Goal: Task Accomplishment & Management: Complete application form

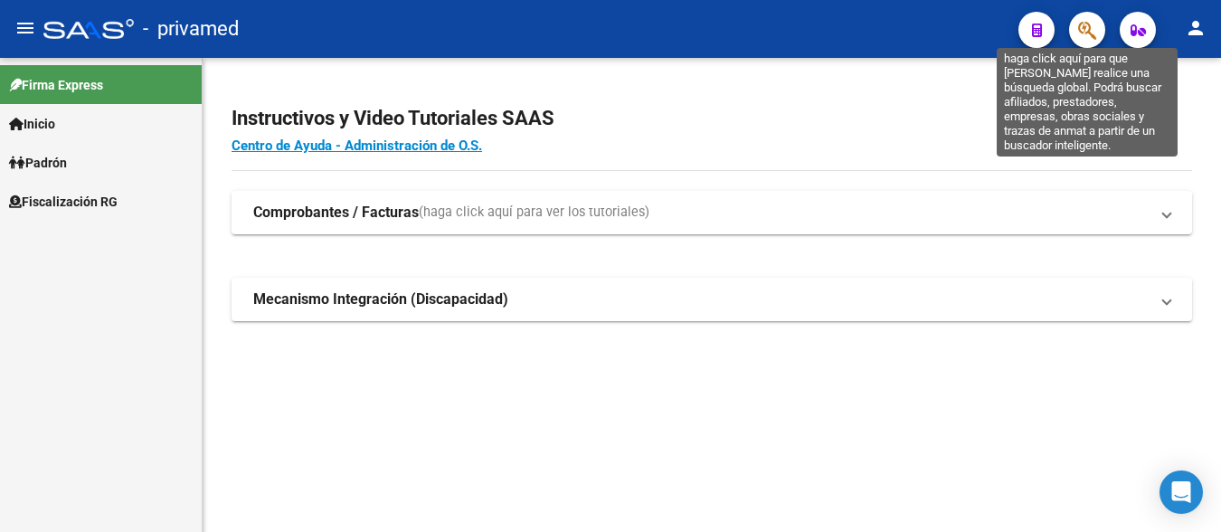
click at [1082, 37] on icon "button" at bounding box center [1087, 30] width 18 height 21
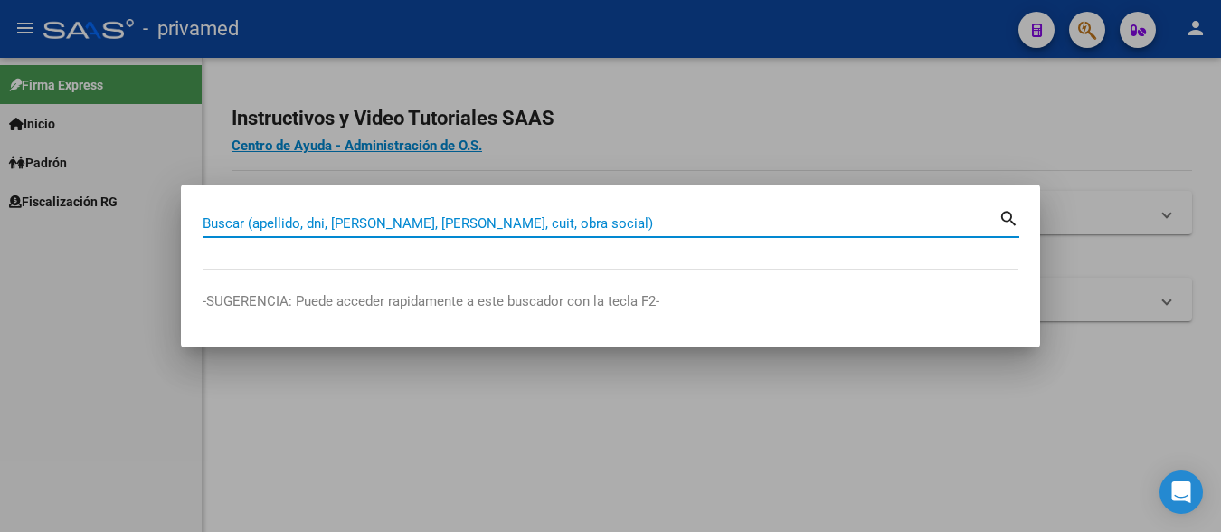
paste input "20363079858"
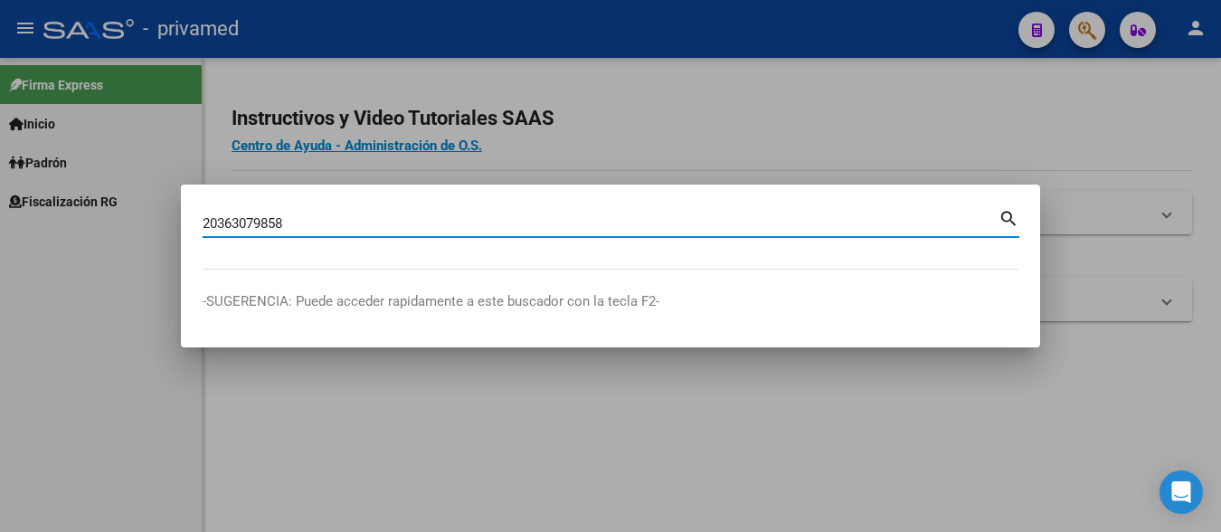
type input "20363079858"
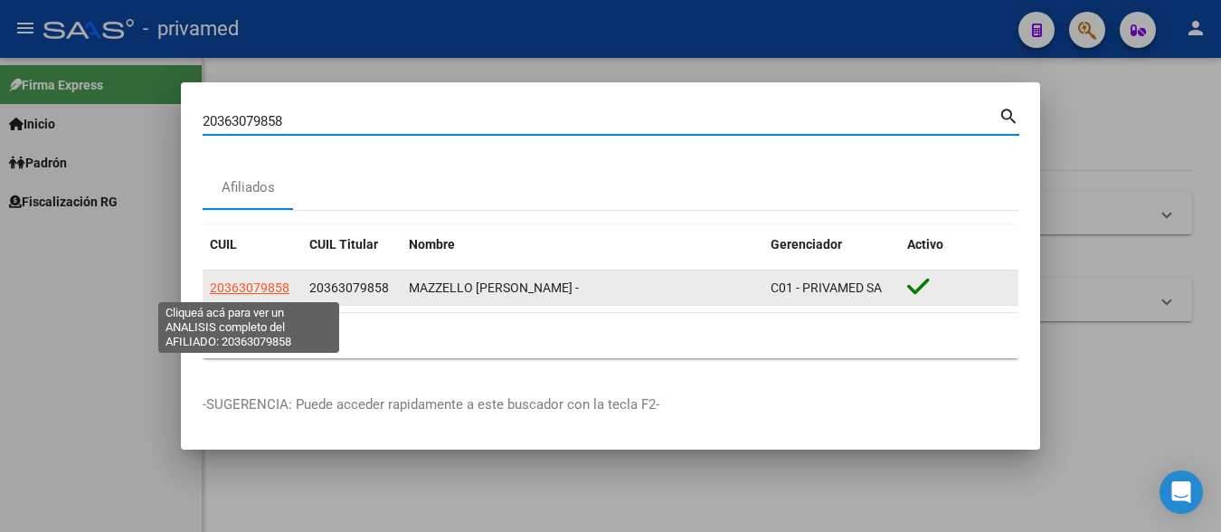
click at [262, 282] on span "20363079858" at bounding box center [250, 287] width 80 height 14
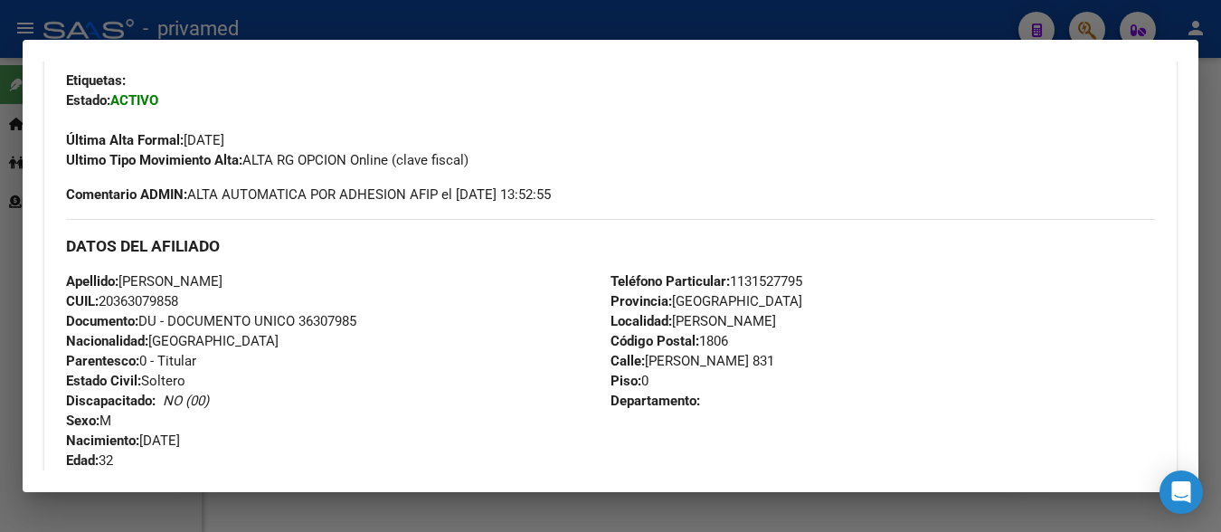
scroll to position [352, 0]
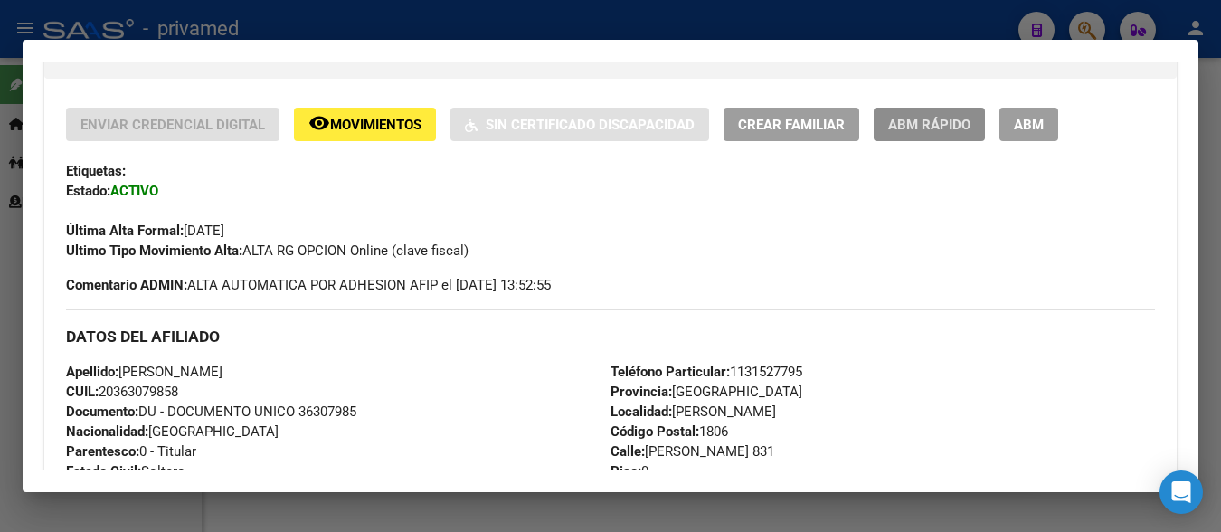
click at [946, 126] on span "ABM Rápido" at bounding box center [929, 125] width 82 height 16
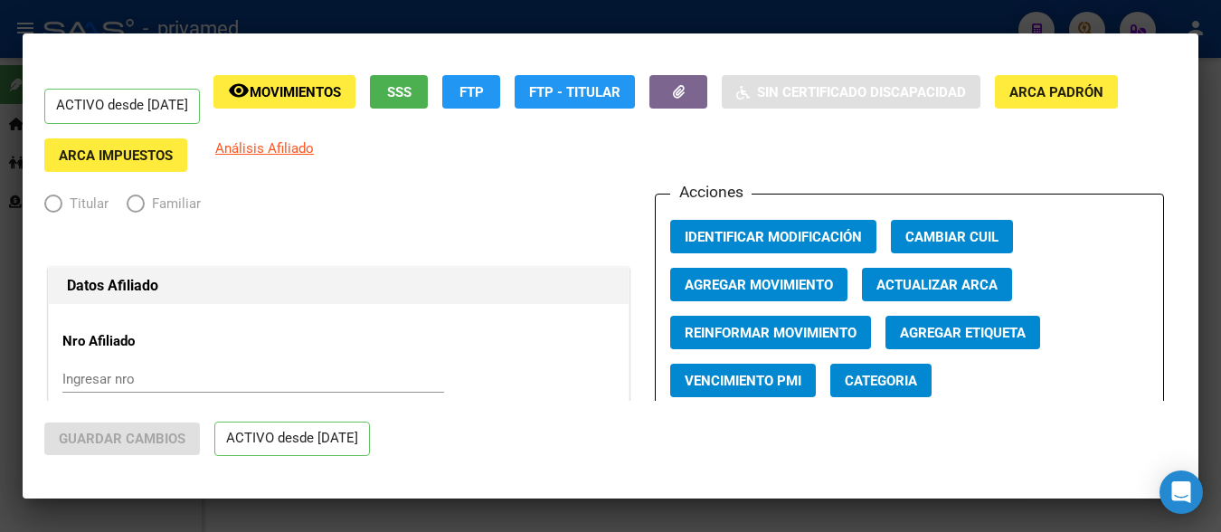
radio input "true"
type input "30-70048023-9"
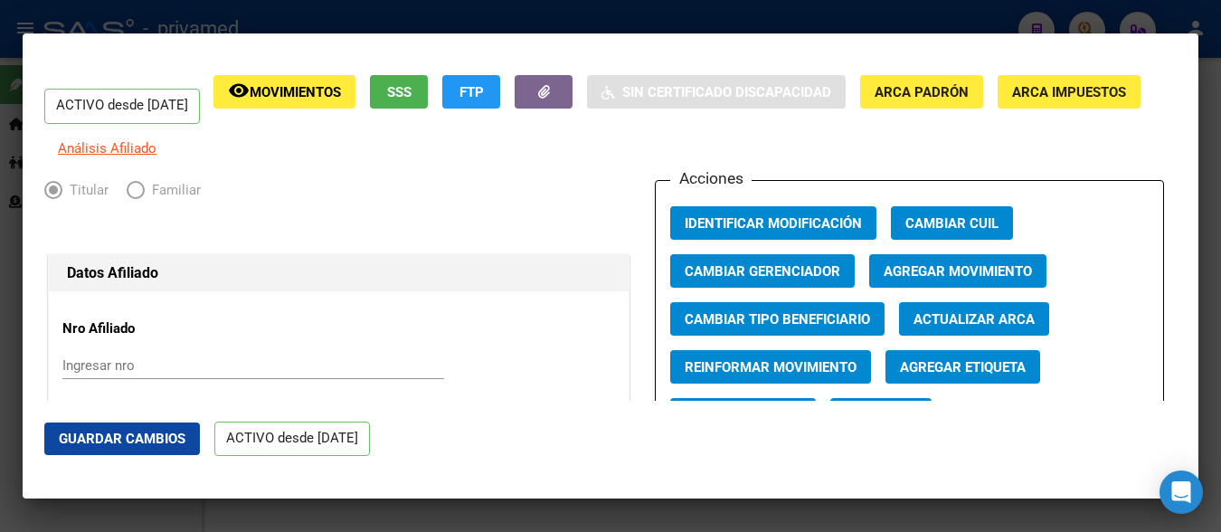
click at [1209, 101] on div at bounding box center [610, 266] width 1221 height 532
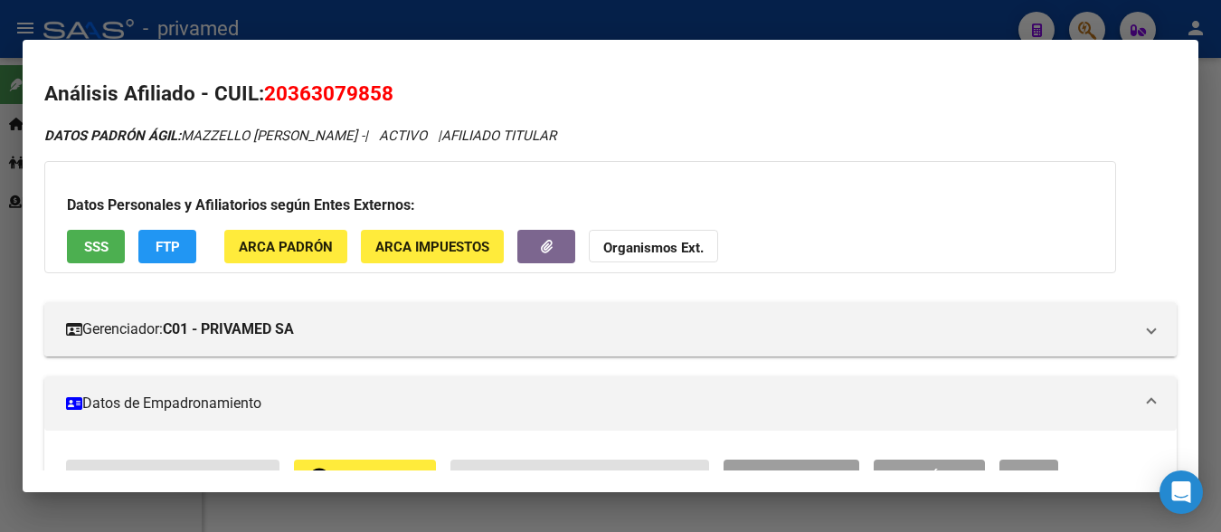
scroll to position [90, 0]
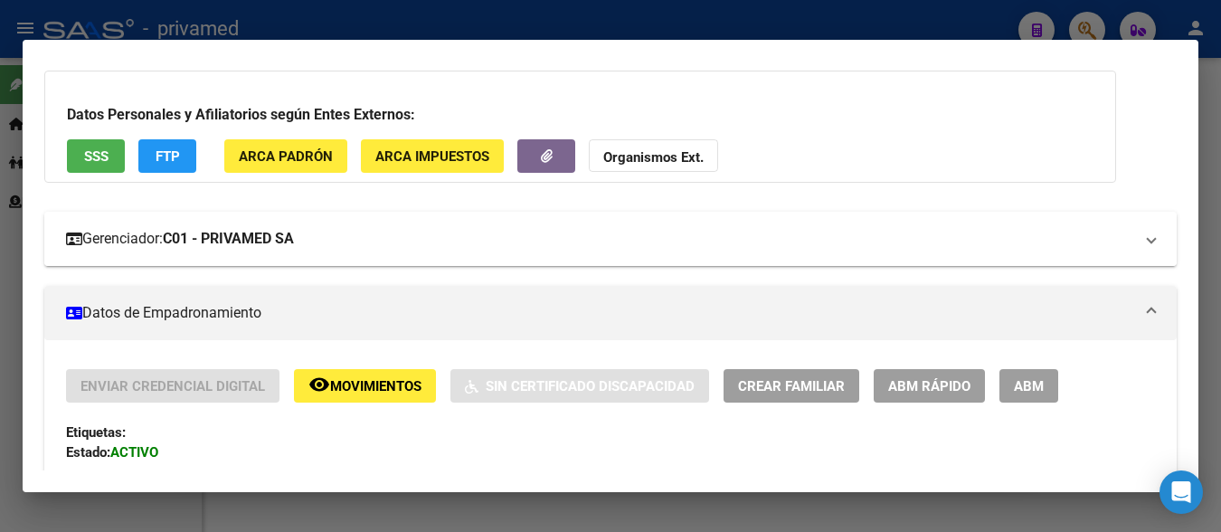
click at [650, 231] on mat-panel-title "Gerenciador: C01 - PRIVAMED SA" at bounding box center [599, 239] width 1067 height 22
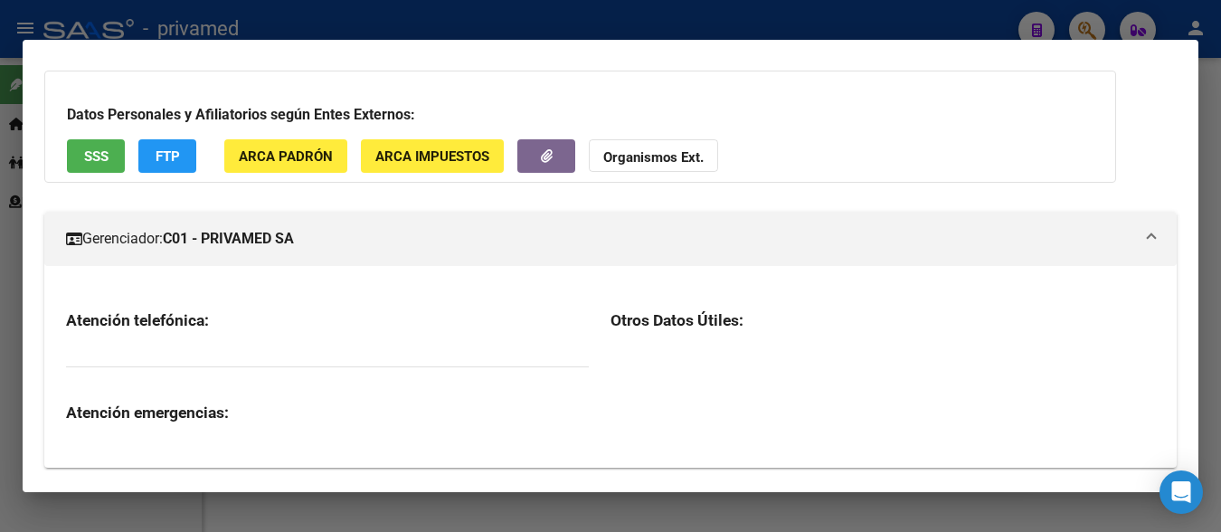
click at [650, 231] on mat-panel-title "Gerenciador: C01 - PRIVAMED SA" at bounding box center [599, 239] width 1067 height 22
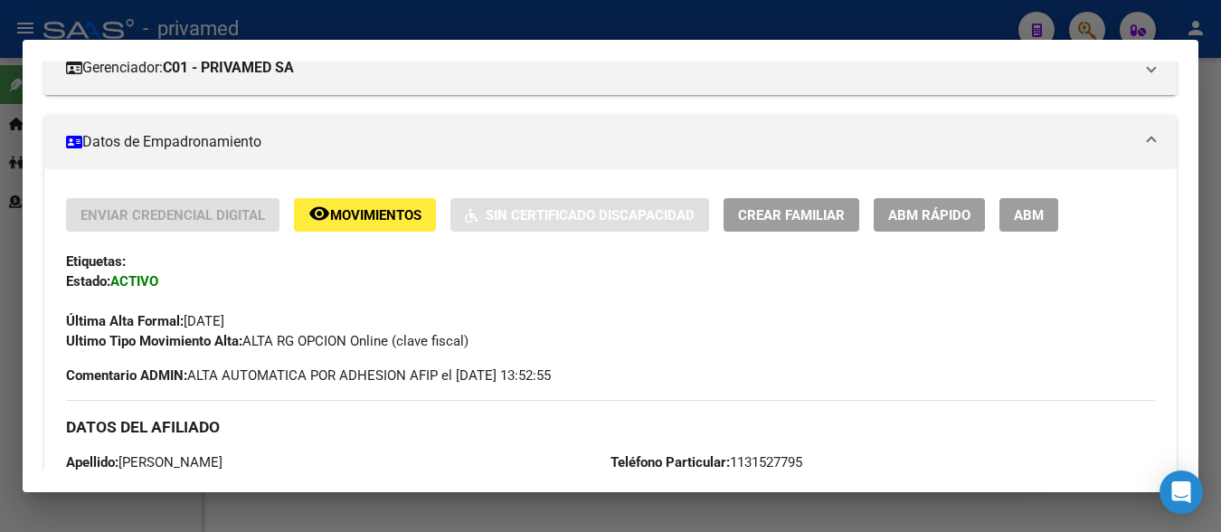
scroll to position [80, 0]
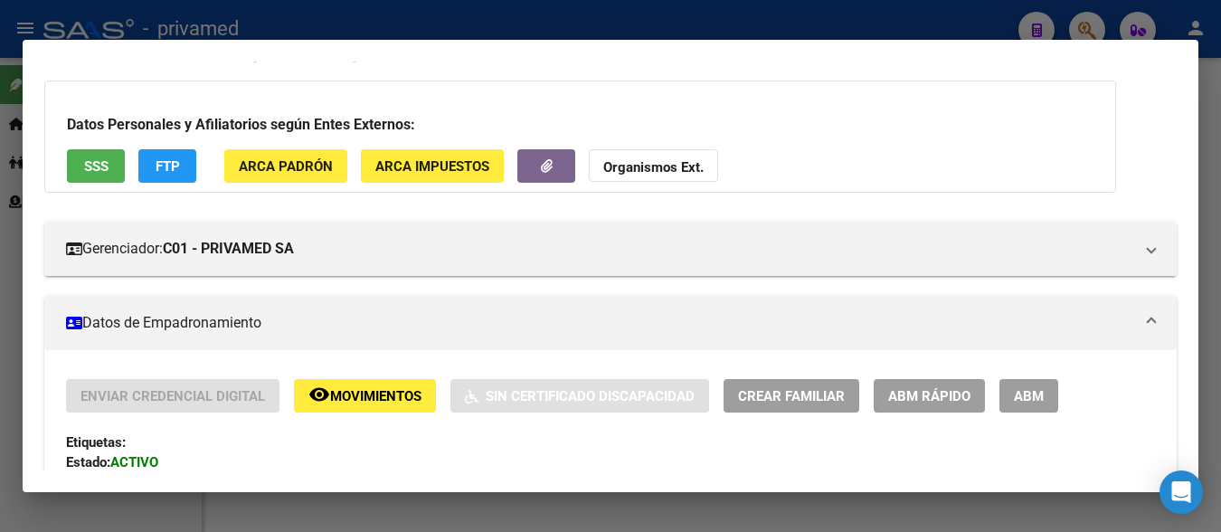
click at [939, 399] on span "ABM Rápido" at bounding box center [929, 396] width 82 height 16
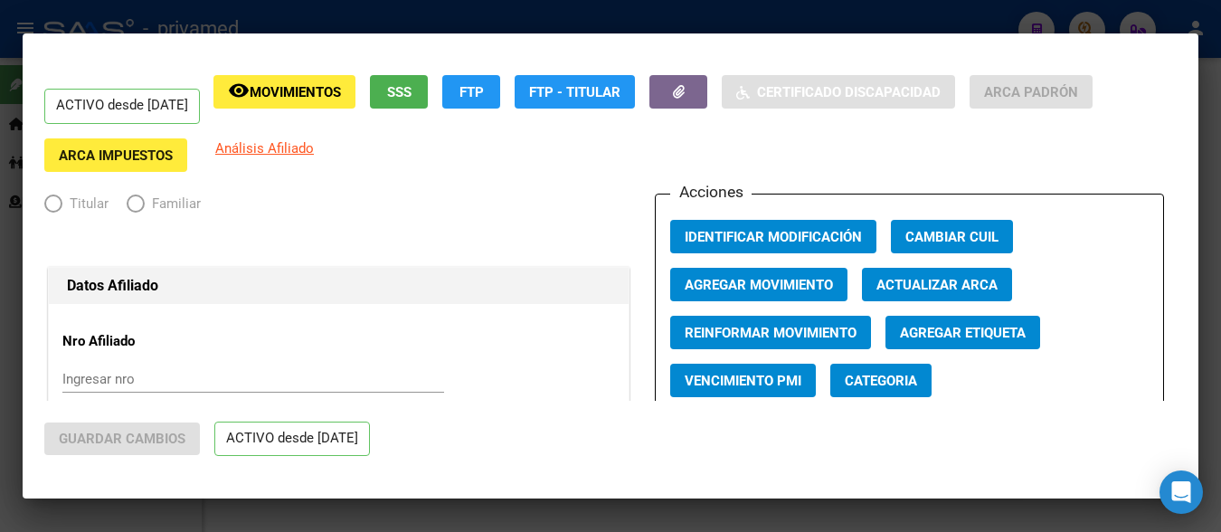
radio input "true"
type input "30-70048023-9"
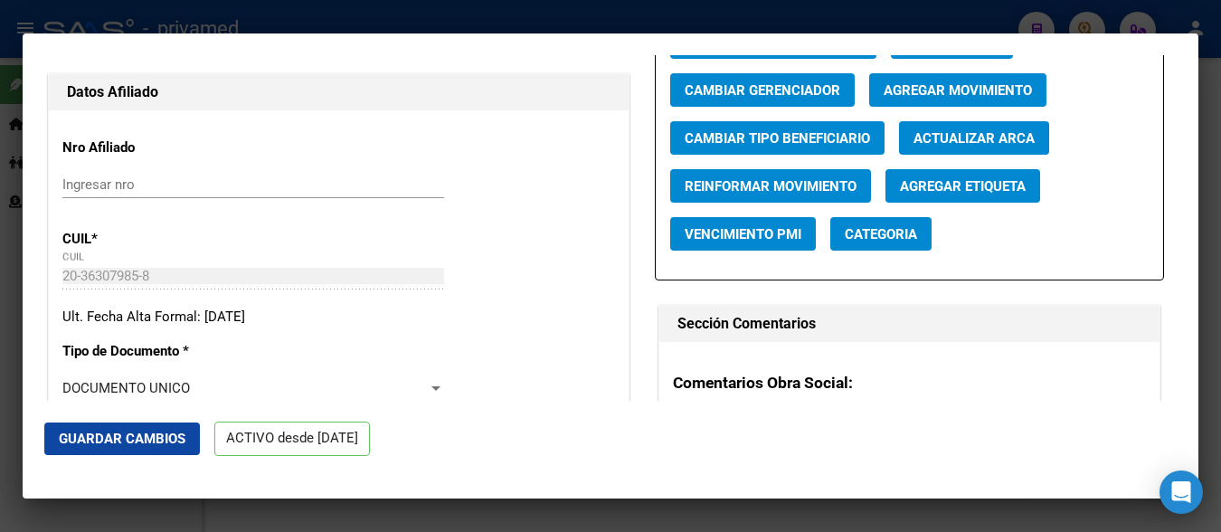
scroll to position [90, 0]
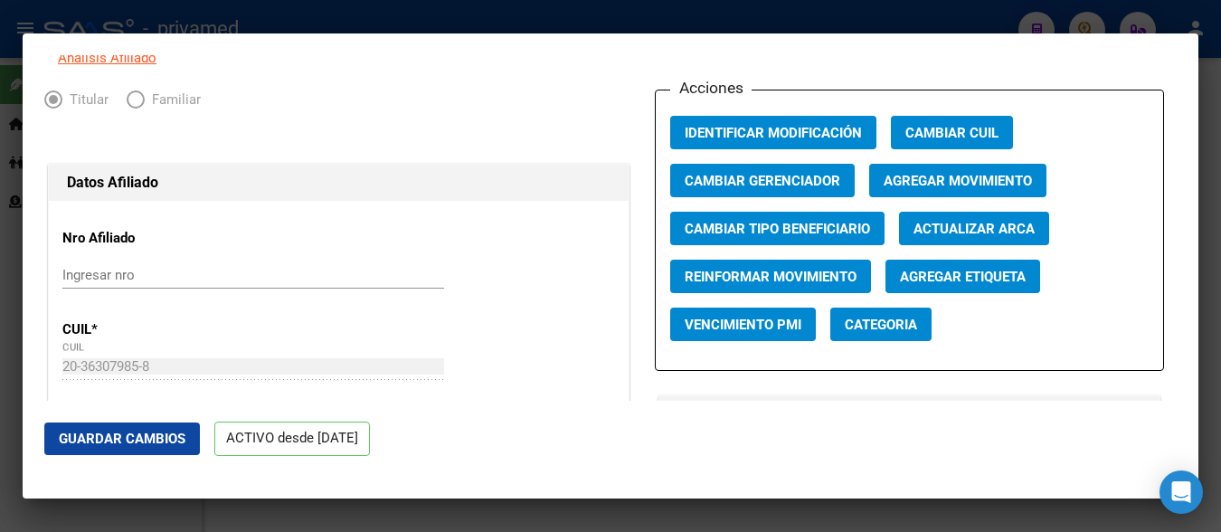
click at [939, 189] on span "Agregar Movimiento" at bounding box center [958, 181] width 148 height 16
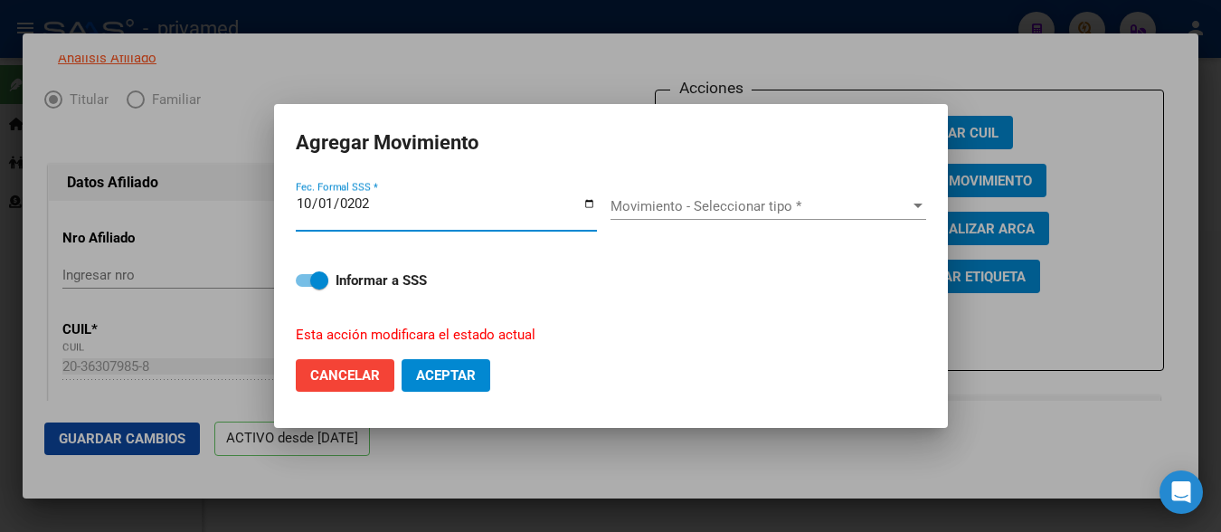
type input "[DATE]"
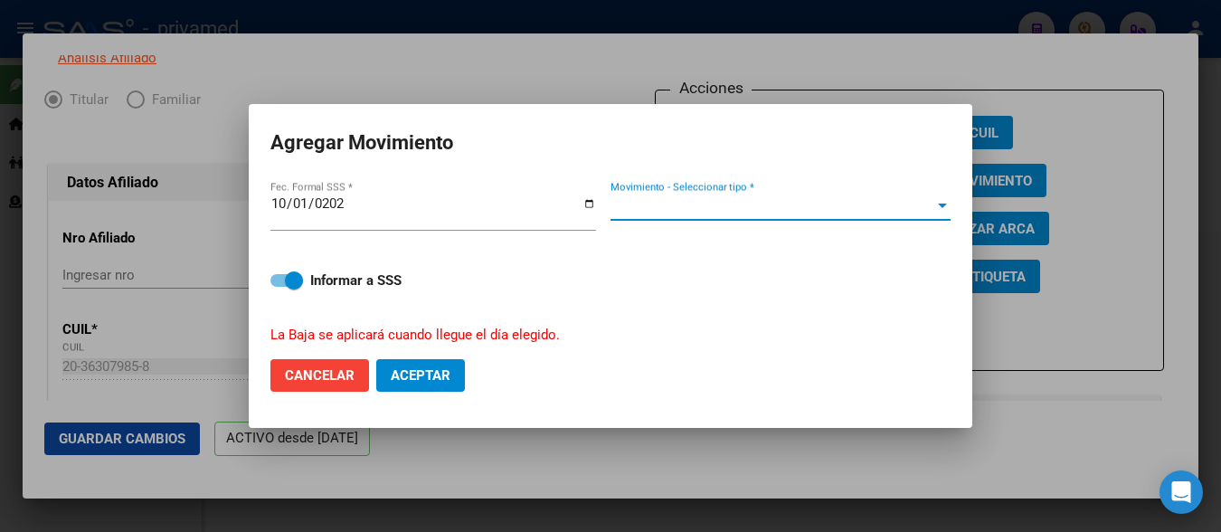
click at [731, 213] on span "Movimiento - Seleccionar tipo *" at bounding box center [772, 206] width 324 height 16
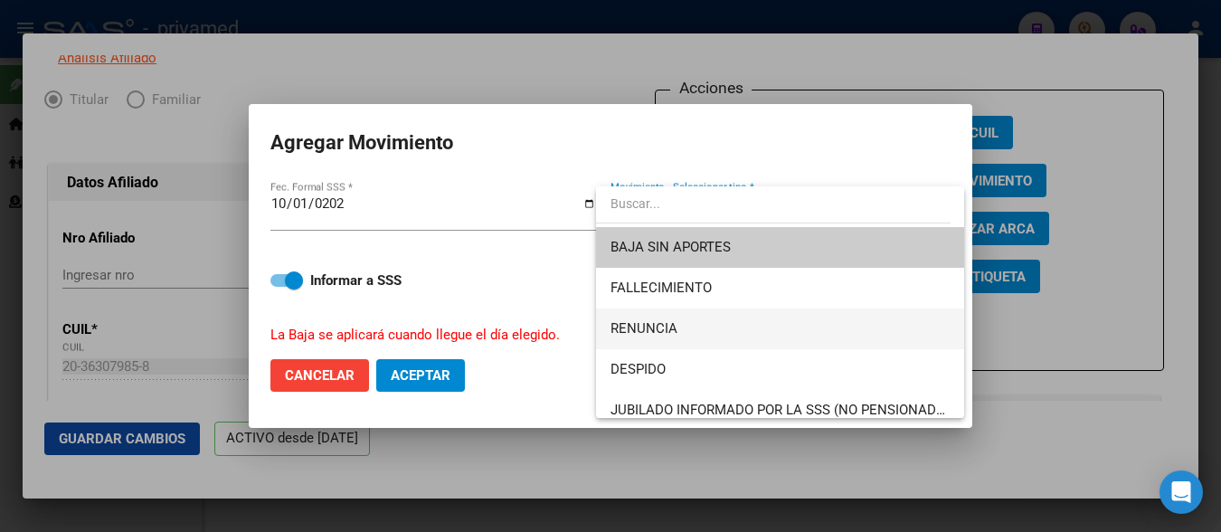
click at [686, 322] on span "RENUNCIA" at bounding box center [779, 328] width 339 height 41
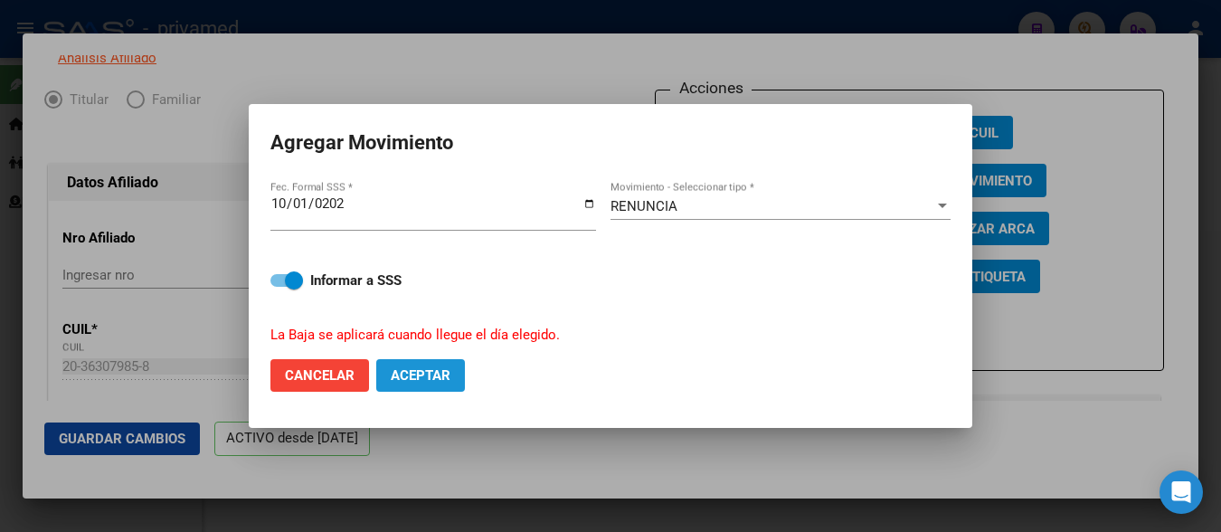
click at [423, 384] on button "Aceptar" at bounding box center [420, 375] width 89 height 33
checkbox input "false"
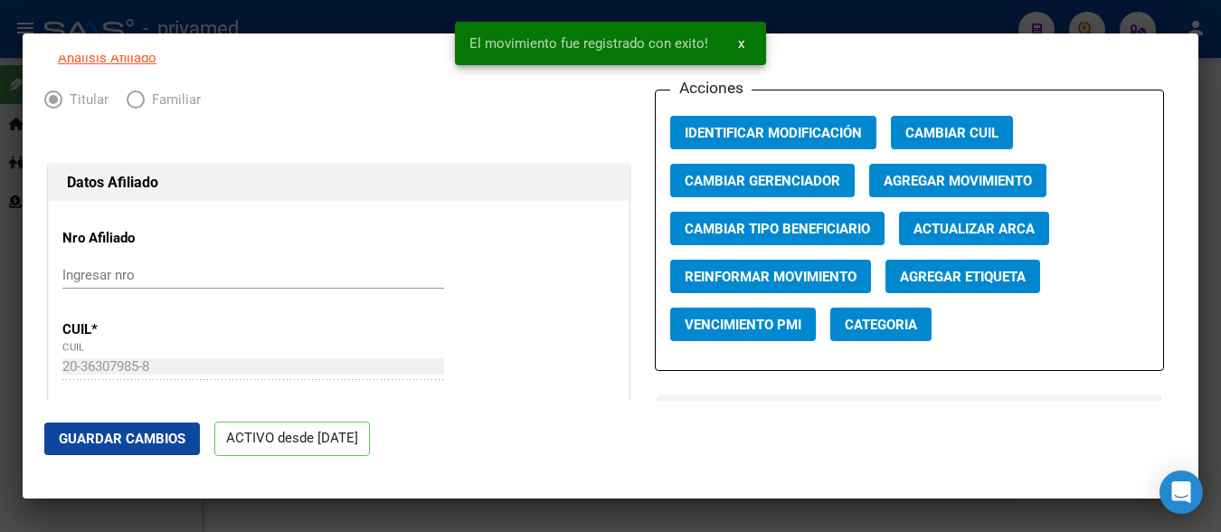
click at [751, 125] on div "Acciones Identificar Modificación Cambiar CUIL Cambiar Gerenciador Agregar Movi…" at bounding box center [909, 230] width 509 height 281
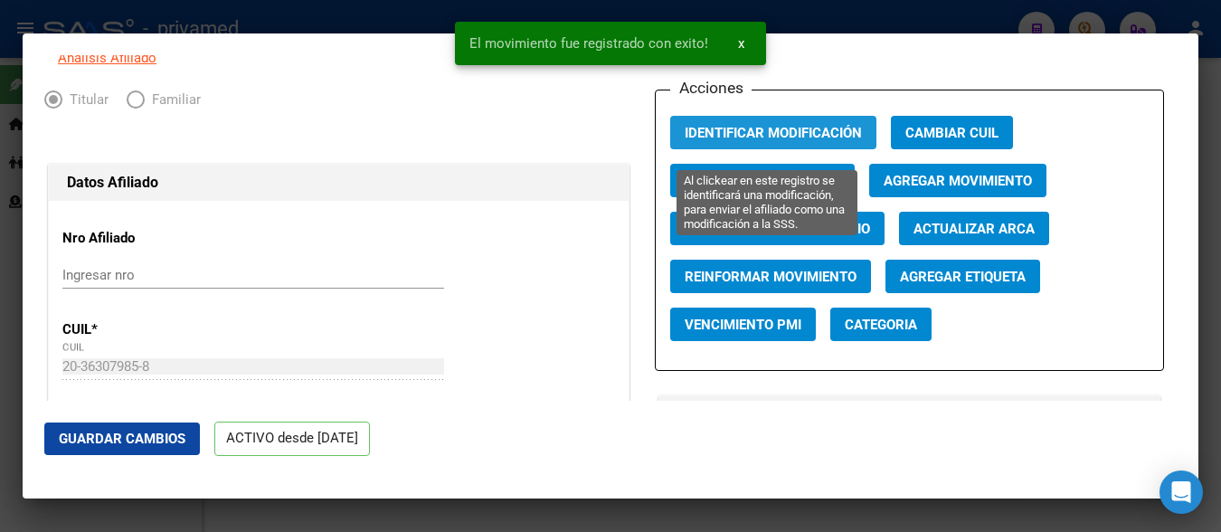
click at [750, 138] on button "Identificar Modificación" at bounding box center [773, 132] width 206 height 33
click at [750, 139] on span "Identificar Modificación" at bounding box center [773, 133] width 177 height 16
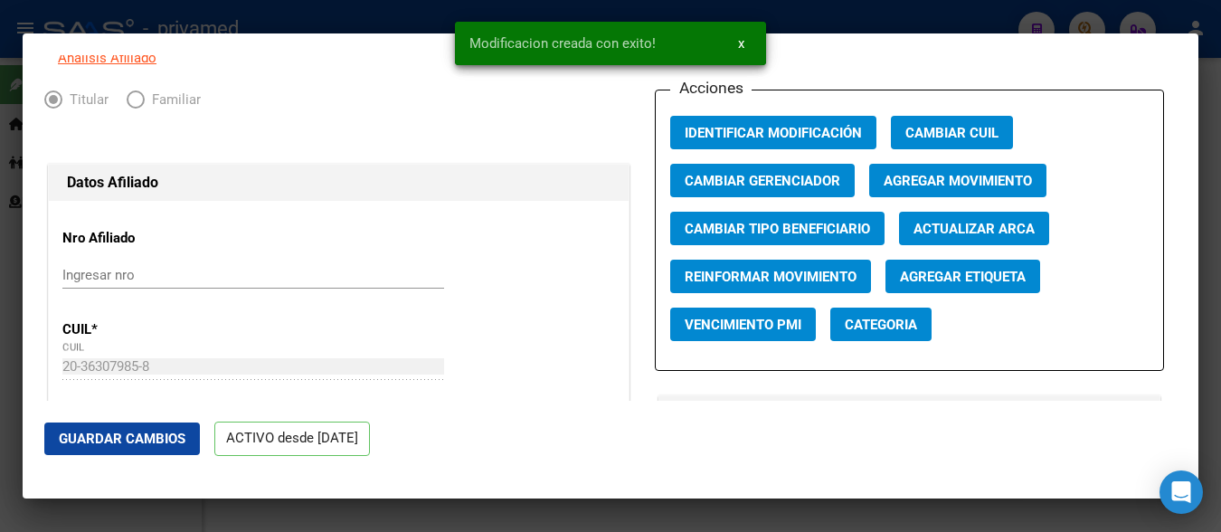
click at [750, 139] on span "Identificar Modificación" at bounding box center [773, 133] width 177 height 16
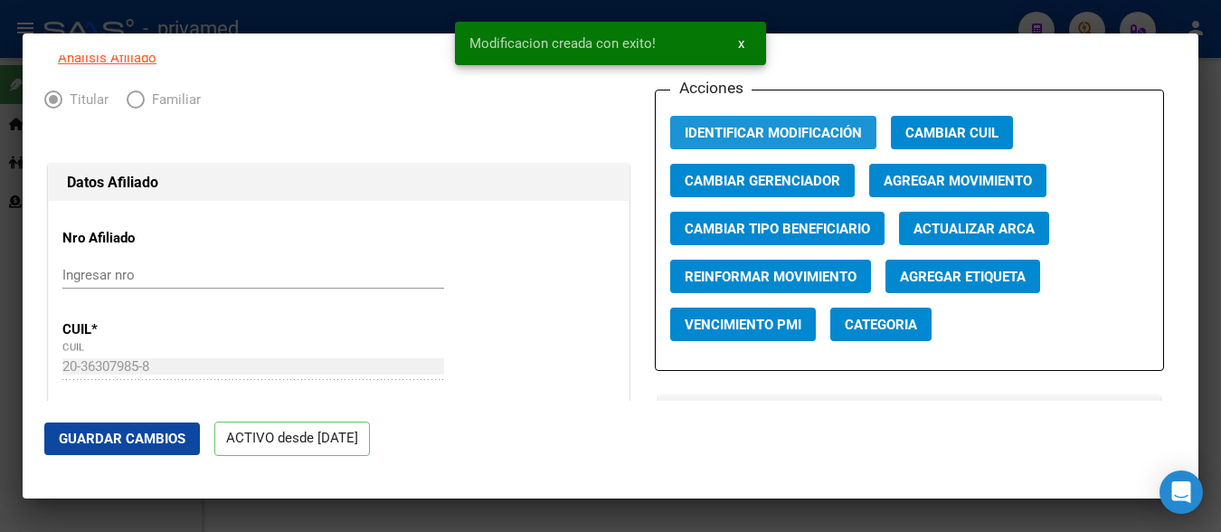
click at [750, 139] on span "Identificar Modificación" at bounding box center [773, 133] width 177 height 16
click at [1180, 16] on div at bounding box center [610, 266] width 1221 height 532
